Goal: Browse casually

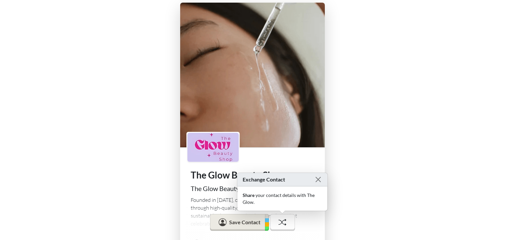
click at [412, 115] on div "The Glow Beauty Shop The Glow Beauty Shop Founded in [DATE], our mission is to …" at bounding box center [252, 212] width 505 height 424
click at [409, 181] on div "The Glow Beauty Shop The Glow Beauty Shop Founded in [DATE], our mission is to …" at bounding box center [252, 212] width 505 height 424
drag, startPoint x: 318, startPoint y: 179, endPoint x: 207, endPoint y: 131, distance: 120.1
click at [314, 176] on button "Close" at bounding box center [318, 180] width 8 height 8
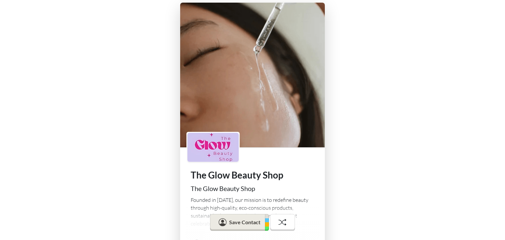
drag, startPoint x: 503, startPoint y: 17, endPoint x: 505, endPoint y: 10, distance: 7.8
click at [505, 10] on div "The Glow Beauty Shop The Glow Beauty Shop Founded in [DATE], our mission is to …" at bounding box center [252, 212] width 505 height 424
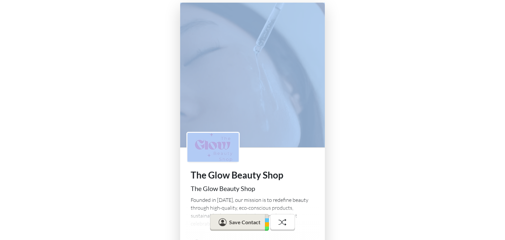
click at [505, 10] on div "The Glow Beauty Shop The Glow Beauty Shop Founded in [DATE], our mission is to …" at bounding box center [252, 212] width 505 height 424
click at [441, 78] on div "The Glow Beauty Shop The Glow Beauty Shop Founded in [DATE], our mission is to …" at bounding box center [252, 212] width 505 height 424
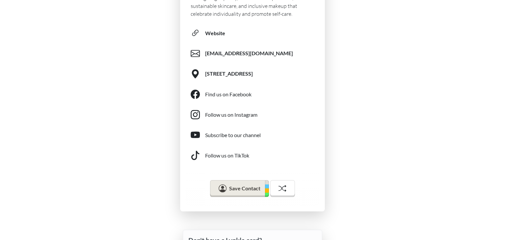
scroll to position [283, 0]
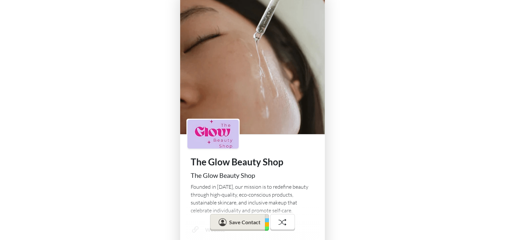
scroll to position [26, 0]
